Goal: Transaction & Acquisition: Download file/media

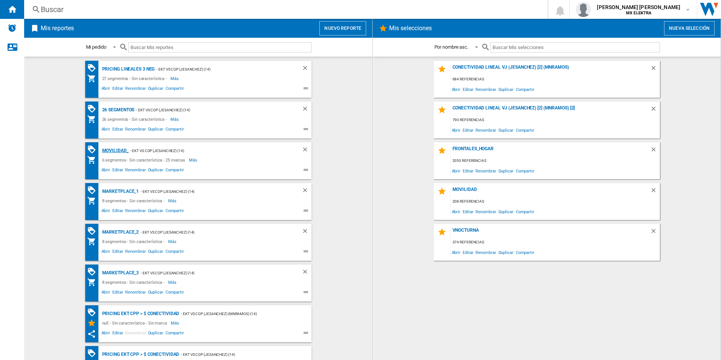
click at [109, 150] on div "MOVILIDAD_" at bounding box center [114, 150] width 28 height 9
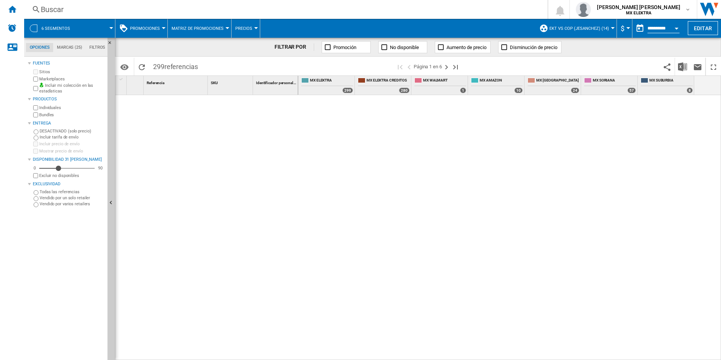
click at [40, 30] on div "6 segmentos" at bounding box center [69, 28] width 83 height 19
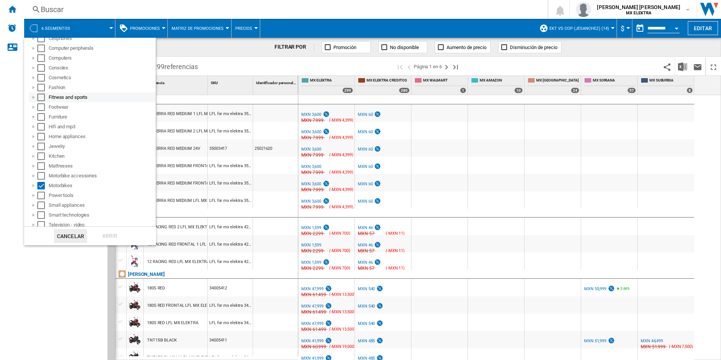
scroll to position [115, 0]
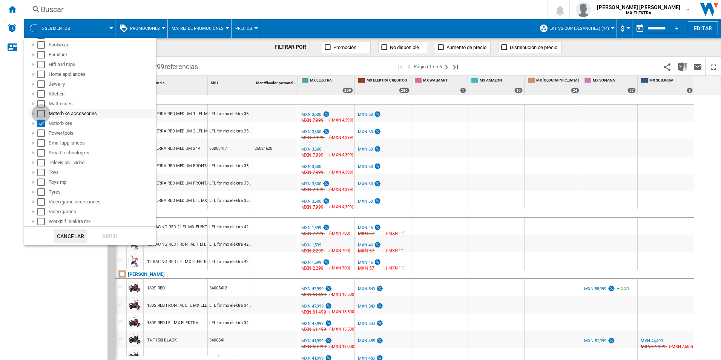
click at [40, 112] on div "Select" at bounding box center [41, 114] width 8 height 8
click at [39, 219] on div "Select" at bounding box center [41, 221] width 8 height 8
click at [113, 237] on div "Abrir" at bounding box center [109, 236] width 33 height 14
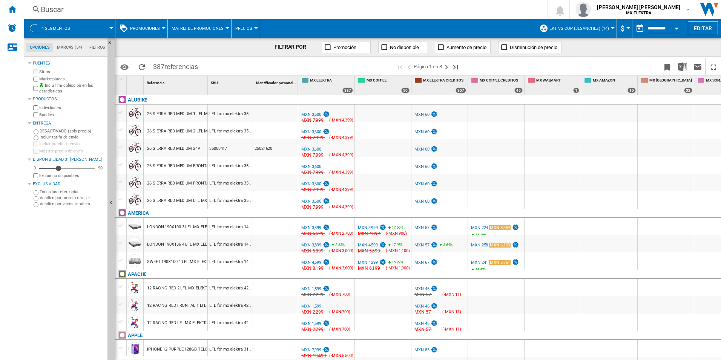
click at [57, 26] on span "4 segmentos" at bounding box center [55, 28] width 29 height 5
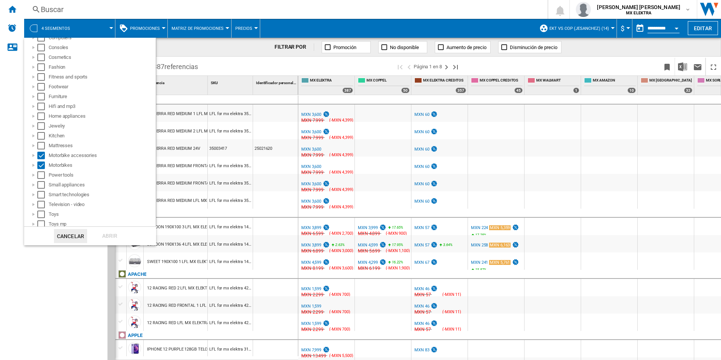
scroll to position [115, 0]
click at [35, 221] on div at bounding box center [34, 221] width 8 height 8
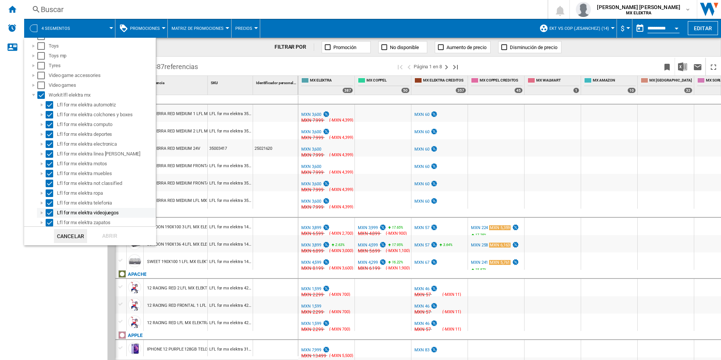
scroll to position [243, 0]
click at [48, 101] on div "Select" at bounding box center [50, 104] width 8 height 8
click at [49, 111] on div "Select" at bounding box center [50, 114] width 8 height 8
click at [53, 103] on md-checkbox "Select" at bounding box center [51, 104] width 11 height 8
click at [49, 113] on div "Select" at bounding box center [50, 114] width 8 height 8
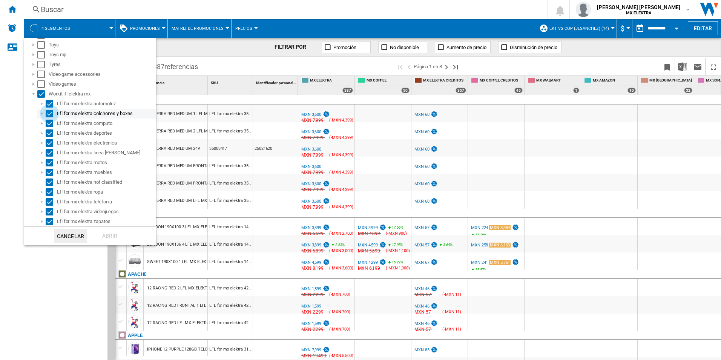
click at [51, 113] on div "Select" at bounding box center [50, 114] width 8 height 8
click at [48, 121] on div "Select" at bounding box center [50, 123] width 8 height 8
click at [49, 138] on div "Lfl for mx elektra electronica" at bounding box center [96, 143] width 119 height 10
click at [49, 133] on div "Select" at bounding box center [50, 133] width 8 height 8
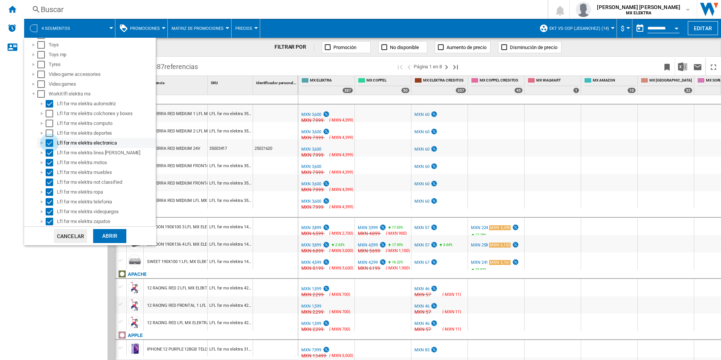
click at [48, 144] on div "Select" at bounding box center [50, 143] width 8 height 8
click at [47, 150] on div "Select" at bounding box center [50, 153] width 8 height 8
click at [45, 173] on div at bounding box center [42, 172] width 8 height 8
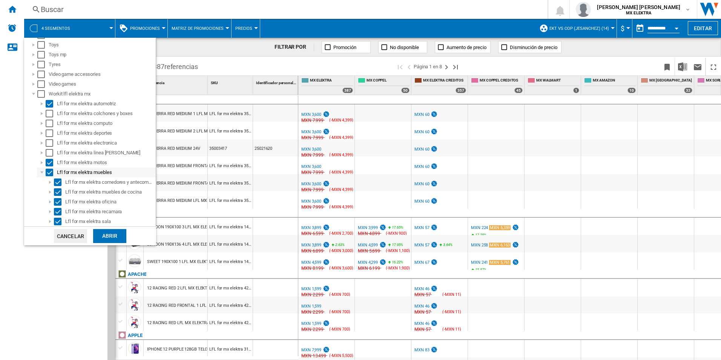
click at [48, 173] on div "Select" at bounding box center [50, 172] width 8 height 8
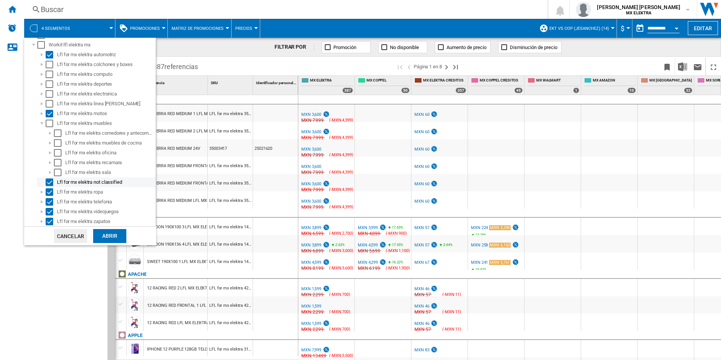
click at [50, 185] on div "Select" at bounding box center [50, 182] width 8 height 8
click at [49, 195] on div "Select" at bounding box center [50, 192] width 8 height 8
click at [51, 202] on div "Select" at bounding box center [50, 202] width 8 height 8
click at [48, 212] on div "Select" at bounding box center [50, 212] width 8 height 8
click at [49, 221] on div "Select" at bounding box center [50, 221] width 8 height 8
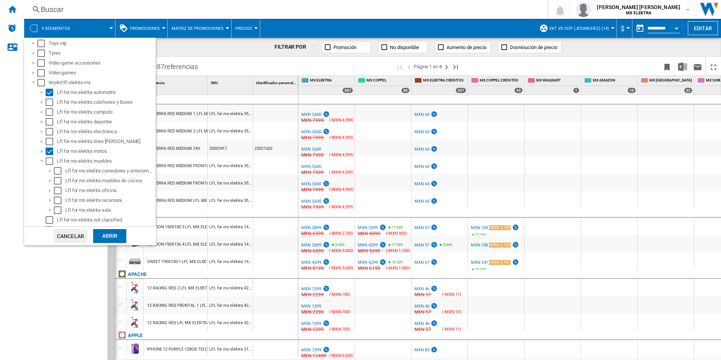
scroll to position [216, 0]
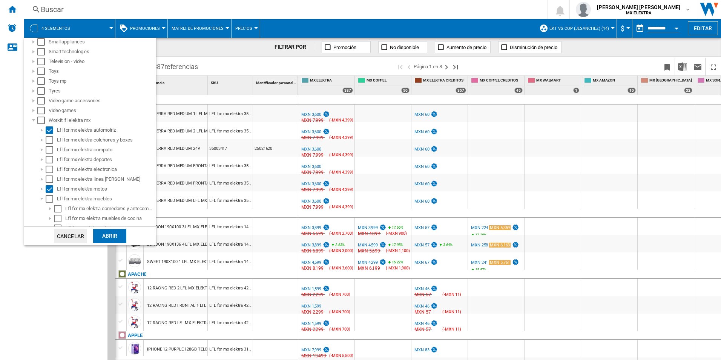
click at [109, 233] on div "Abrir" at bounding box center [109, 236] width 33 height 14
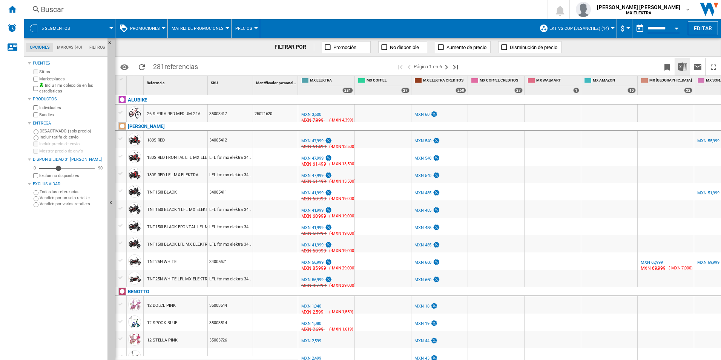
click at [683, 69] on img "Descargar en Excel" at bounding box center [682, 66] width 9 height 9
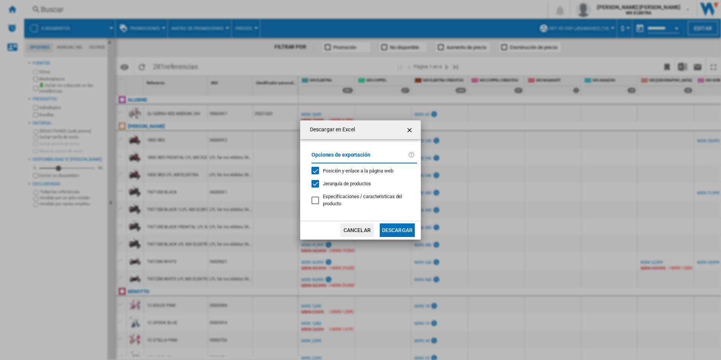
click at [401, 231] on button "Descargar" at bounding box center [397, 230] width 35 height 14
